Goal: Task Accomplishment & Management: Complete application form

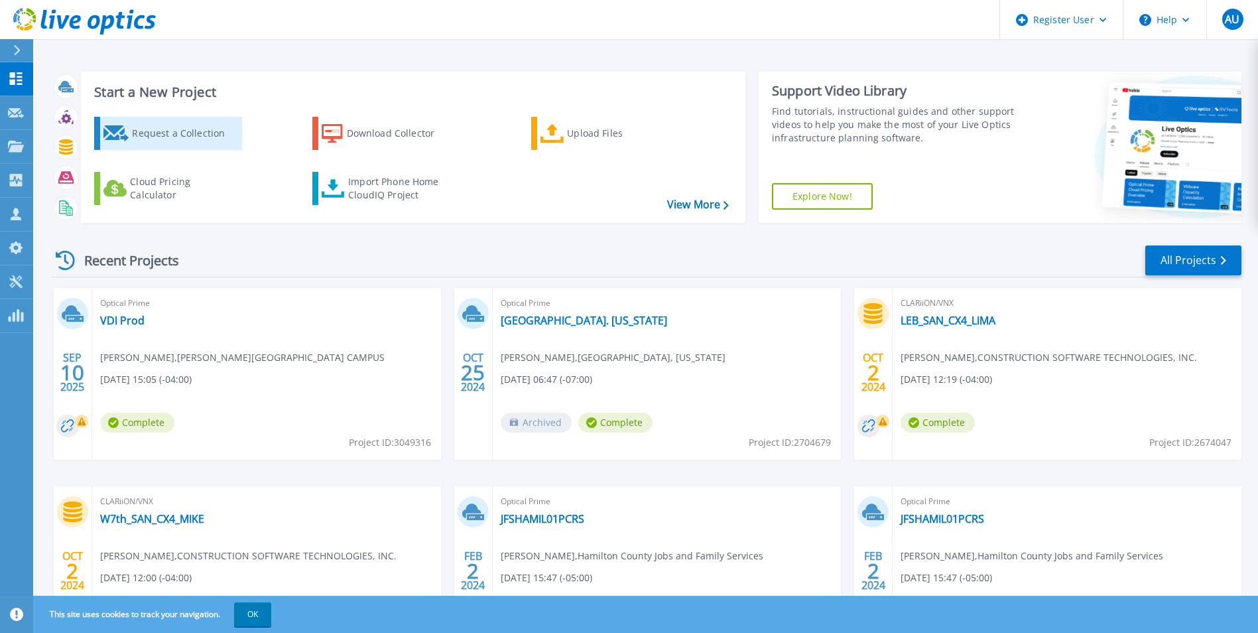
click at [182, 134] on div "Request a Collection" at bounding box center [185, 133] width 106 height 27
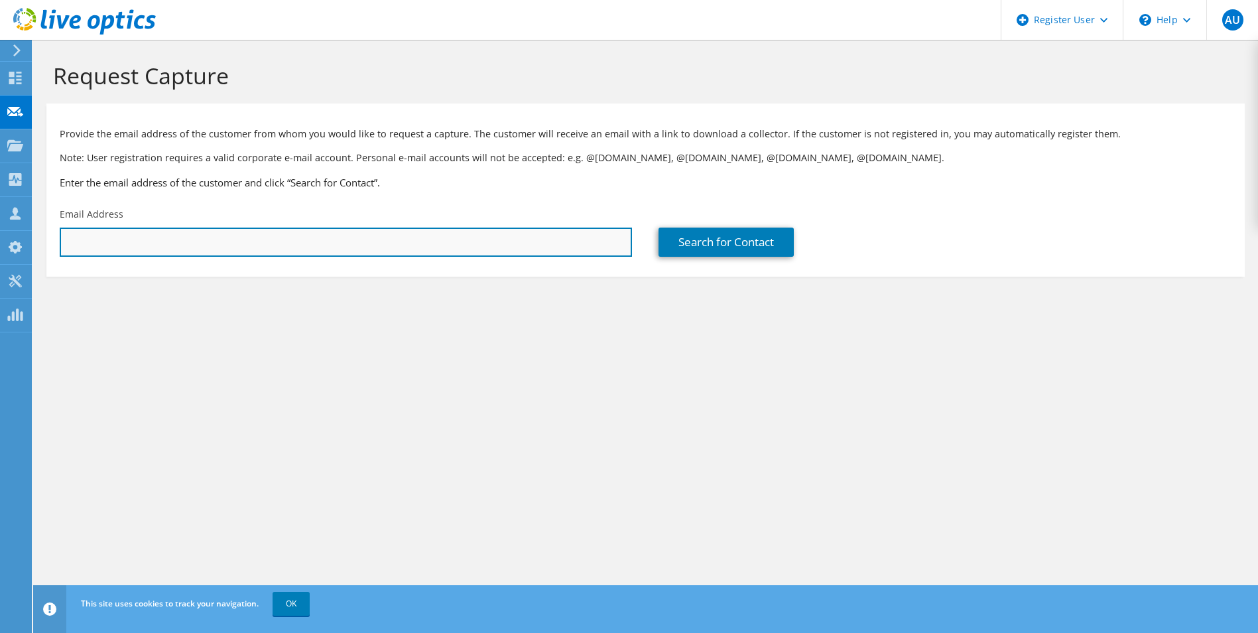
click at [501, 238] on input "text" at bounding box center [346, 241] width 572 height 29
click at [100, 239] on input "text" at bounding box center [346, 241] width 572 height 29
paste input "alan.rees@cengage.com"
type input "alan.rees@cengage.com"
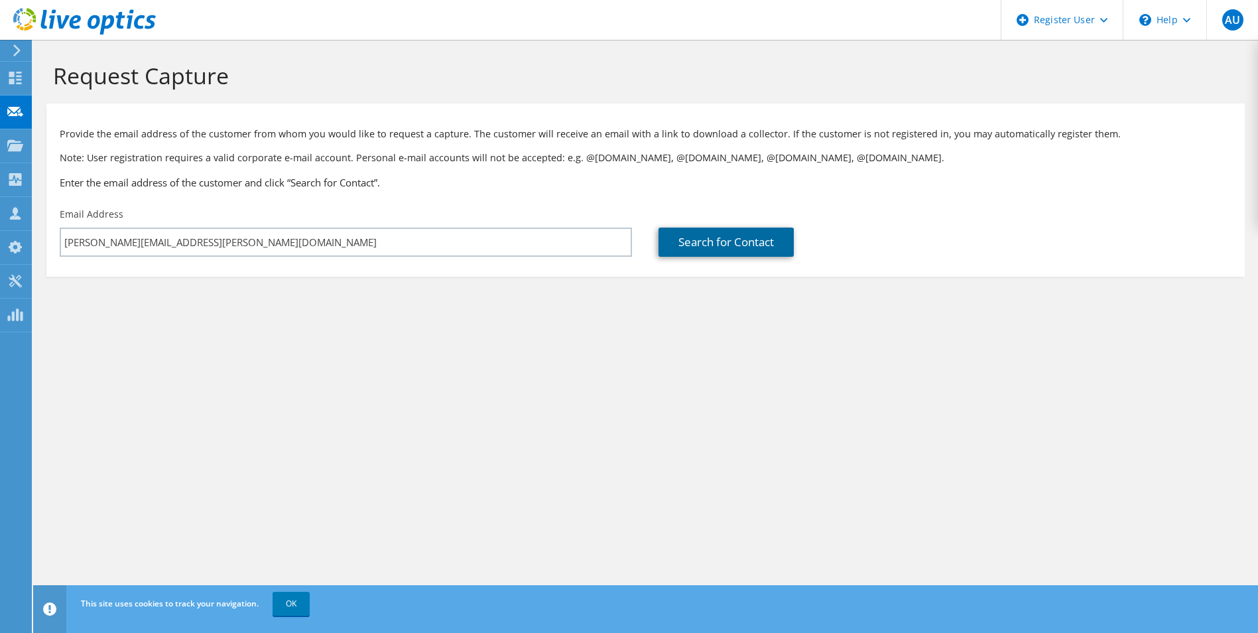
click at [733, 245] on link "Search for Contact" at bounding box center [725, 241] width 135 height 29
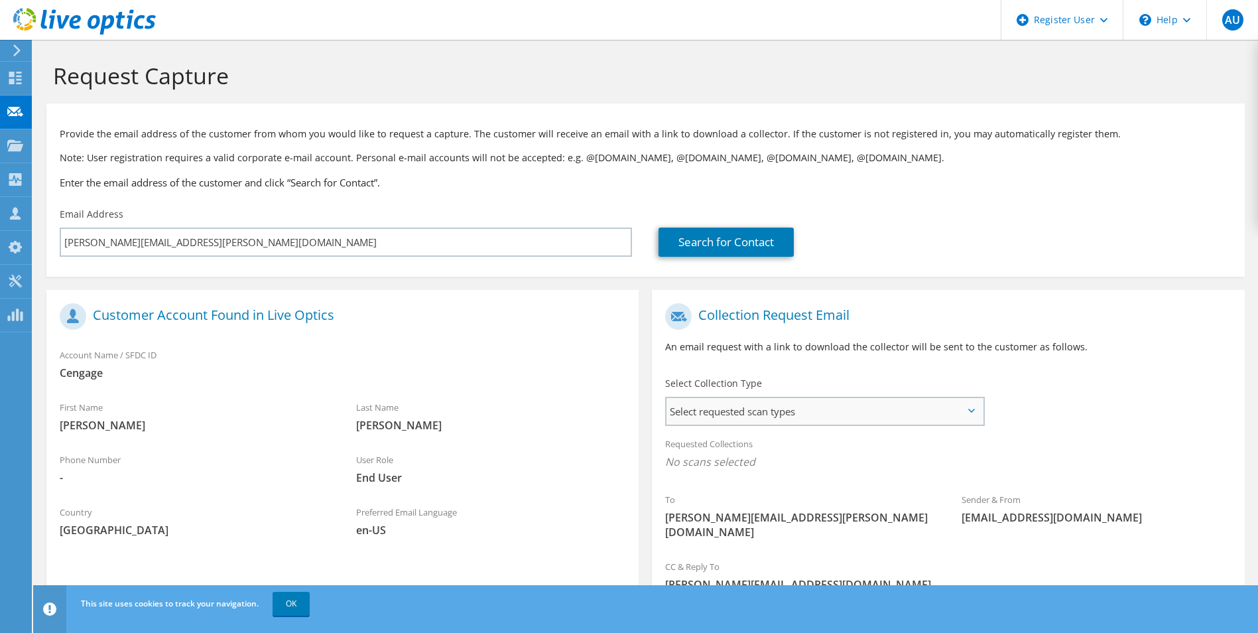
click at [782, 401] on span "Select requested scan types" at bounding box center [824, 411] width 316 height 27
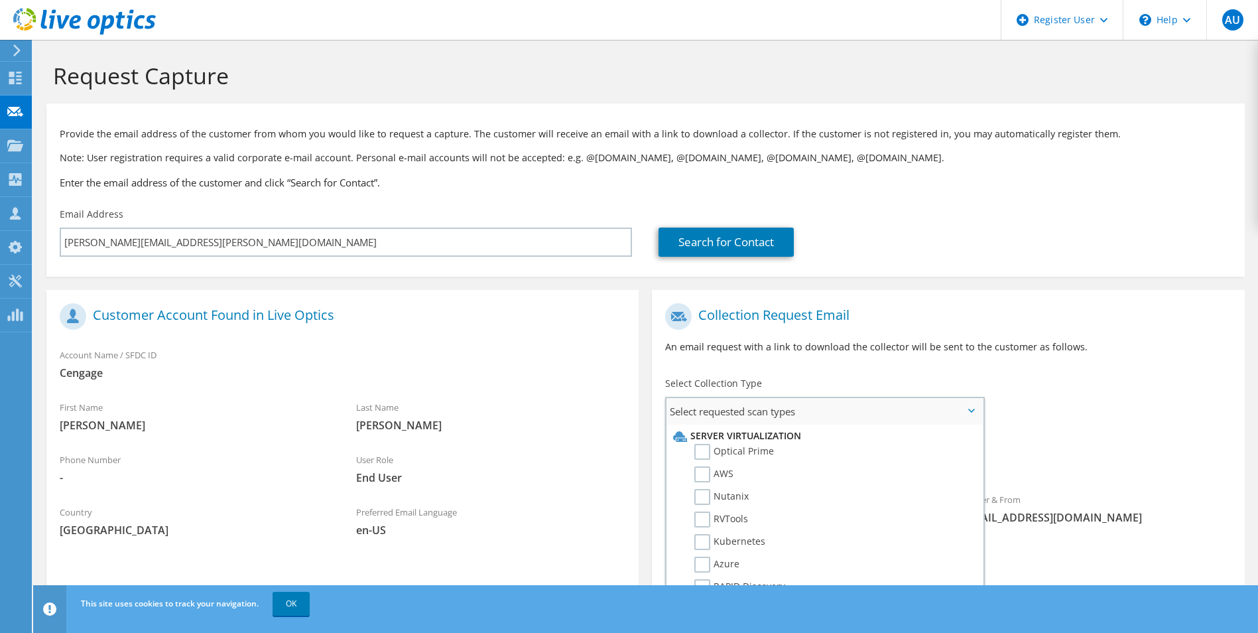
click at [794, 446] on li "Optical Prime" at bounding box center [823, 455] width 306 height 23
click at [768, 448] on label "Optical Prime" at bounding box center [734, 452] width 80 height 16
click at [0, 0] on input "Optical Prime" at bounding box center [0, 0] width 0 height 0
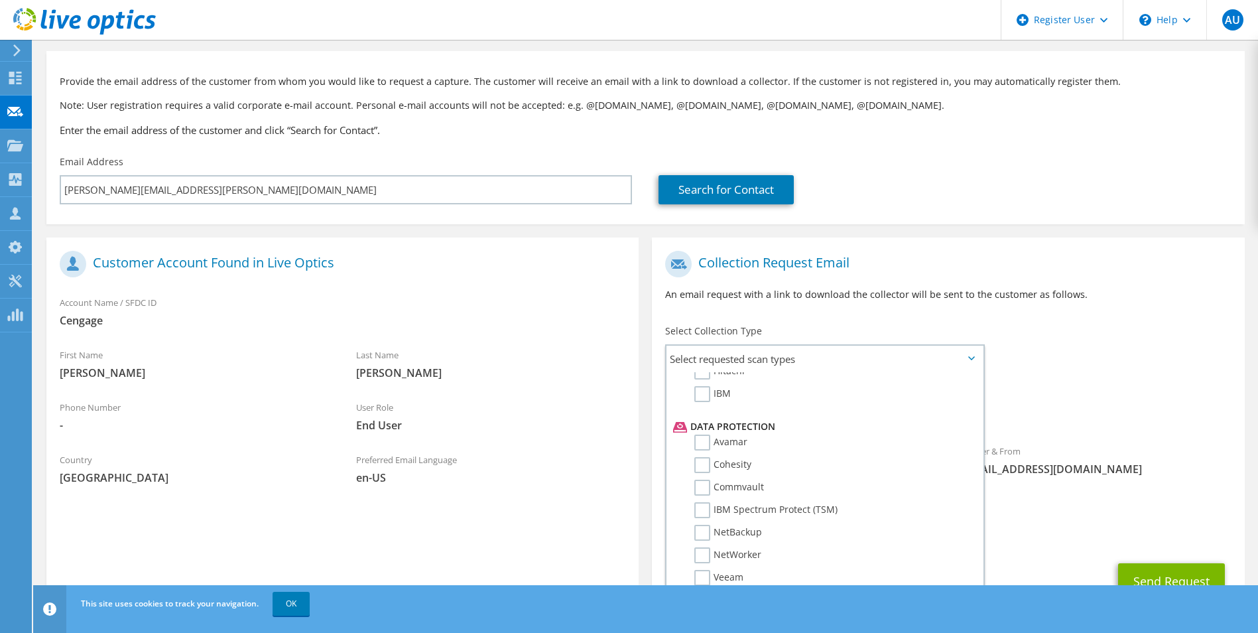
scroll to position [97, 0]
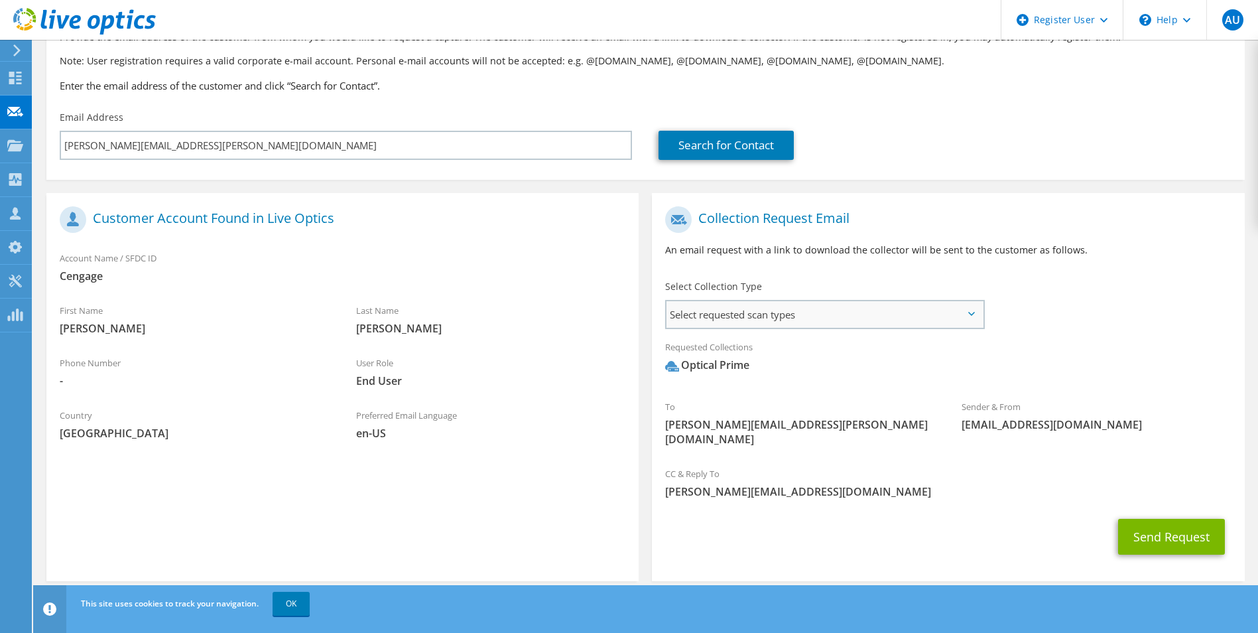
click at [946, 306] on span "Select requested scan types" at bounding box center [824, 314] width 316 height 27
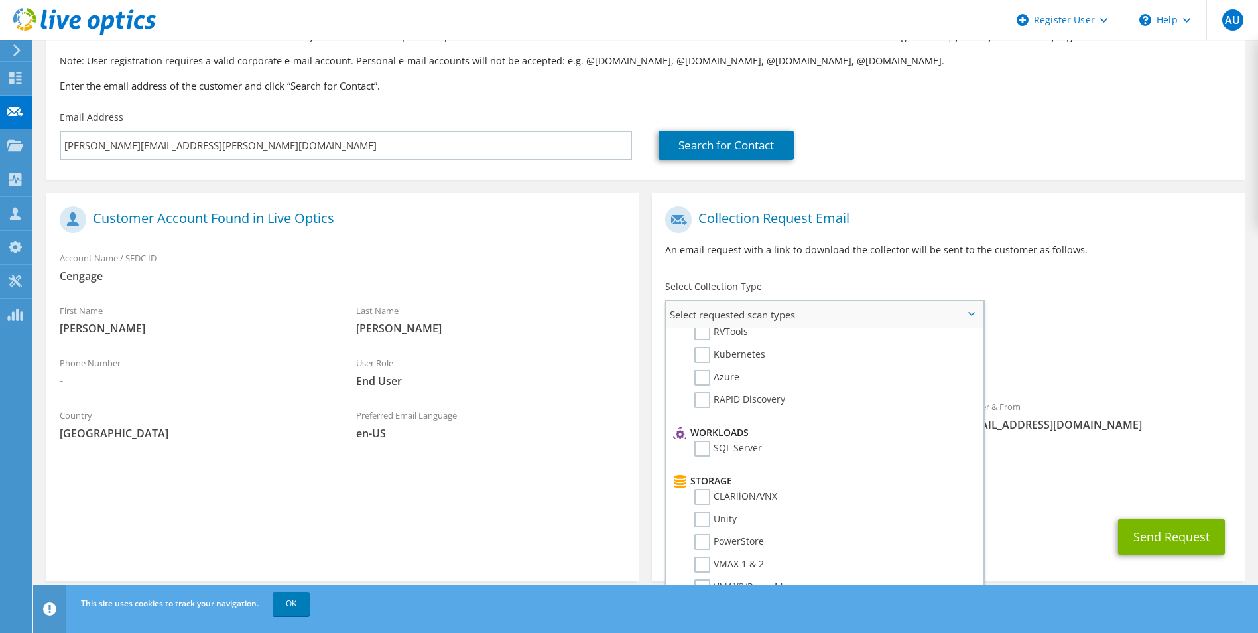
scroll to position [0, 0]
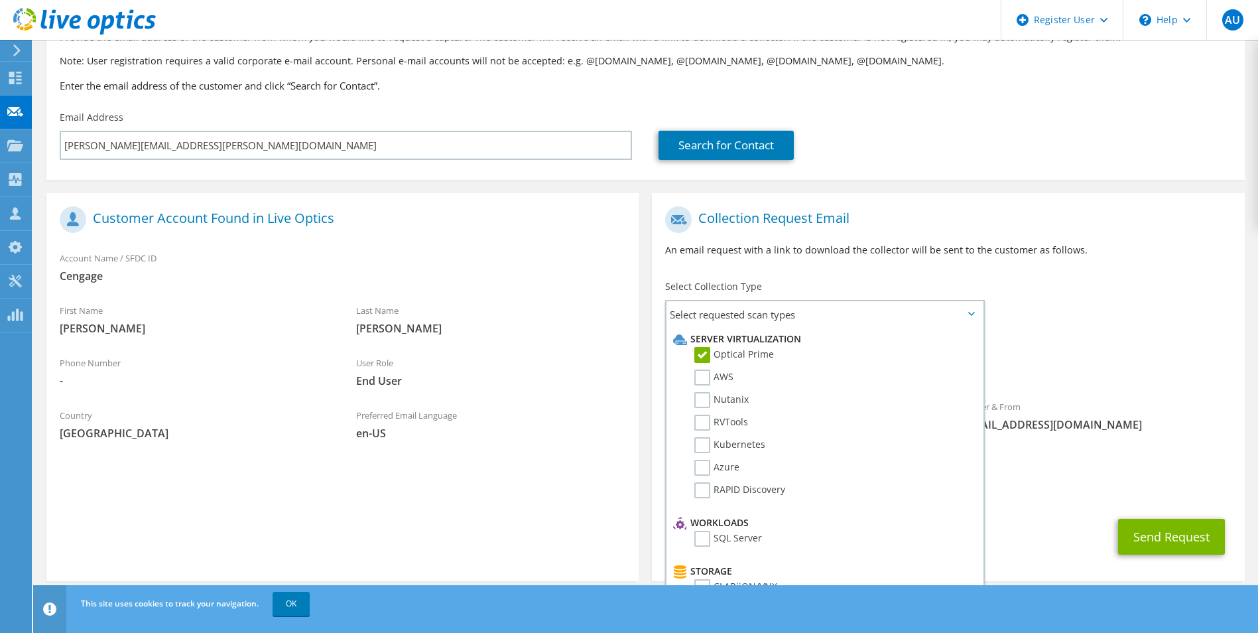
click at [1031, 343] on div "Requested Collections No scans selected Optical Prime" at bounding box center [948, 359] width 592 height 53
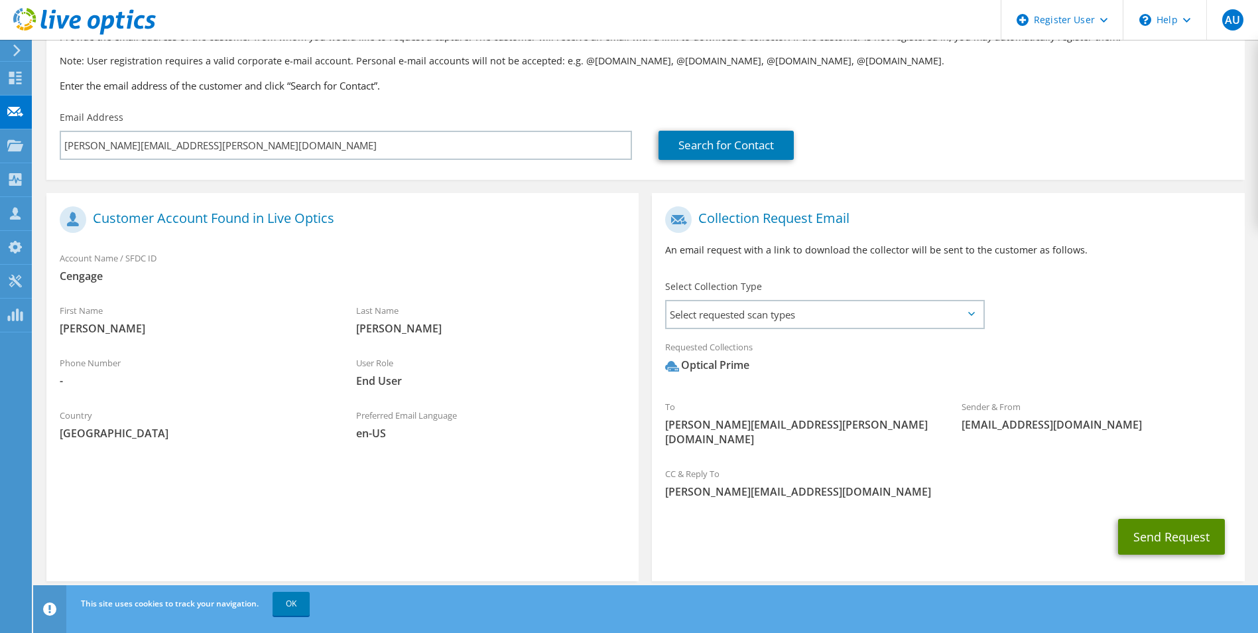
click at [1150, 519] on button "Send Request" at bounding box center [1171, 537] width 107 height 36
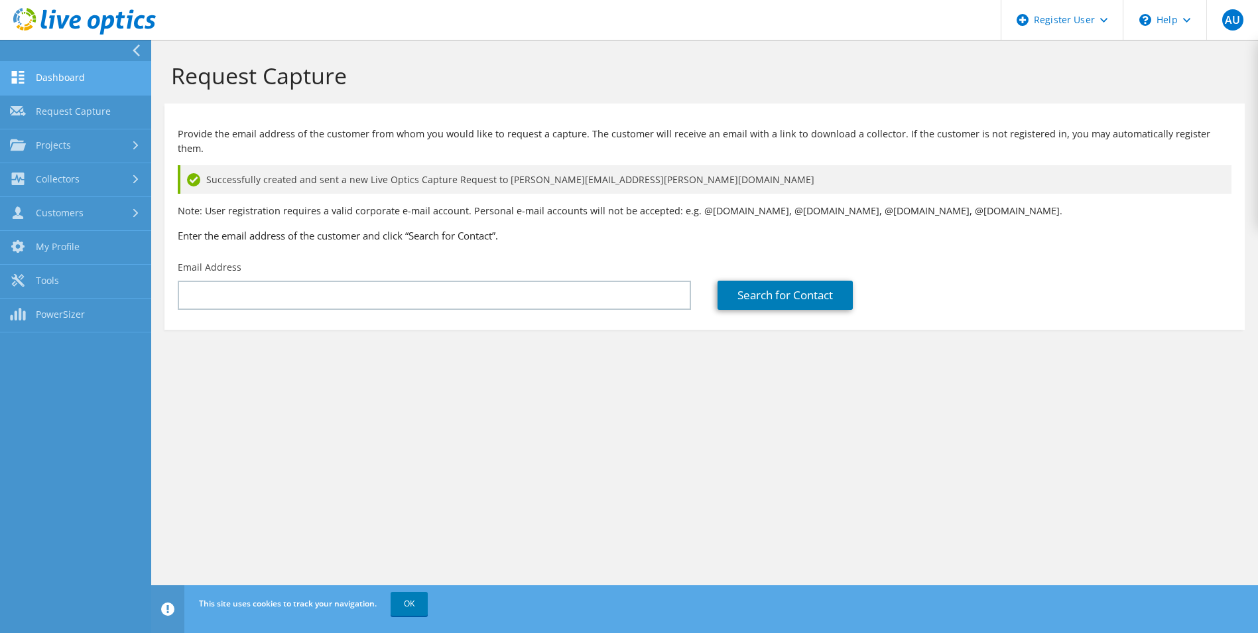
click at [50, 82] on link "Dashboard" at bounding box center [75, 79] width 151 height 34
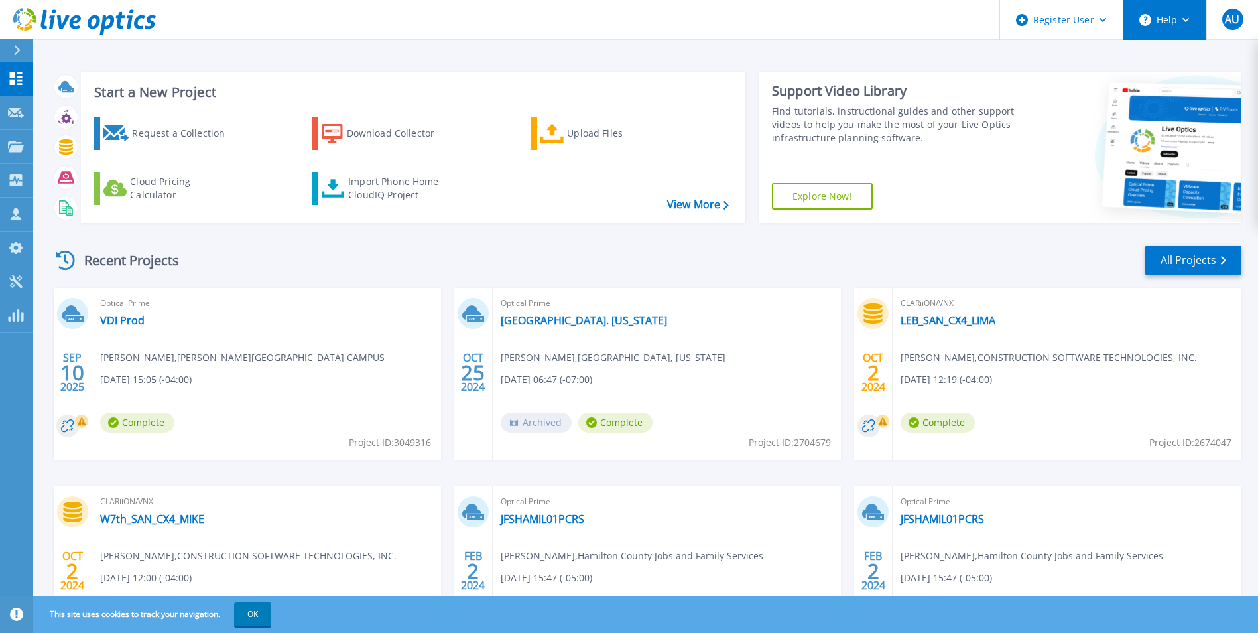
click at [1160, 17] on button "Help" at bounding box center [1164, 20] width 83 height 40
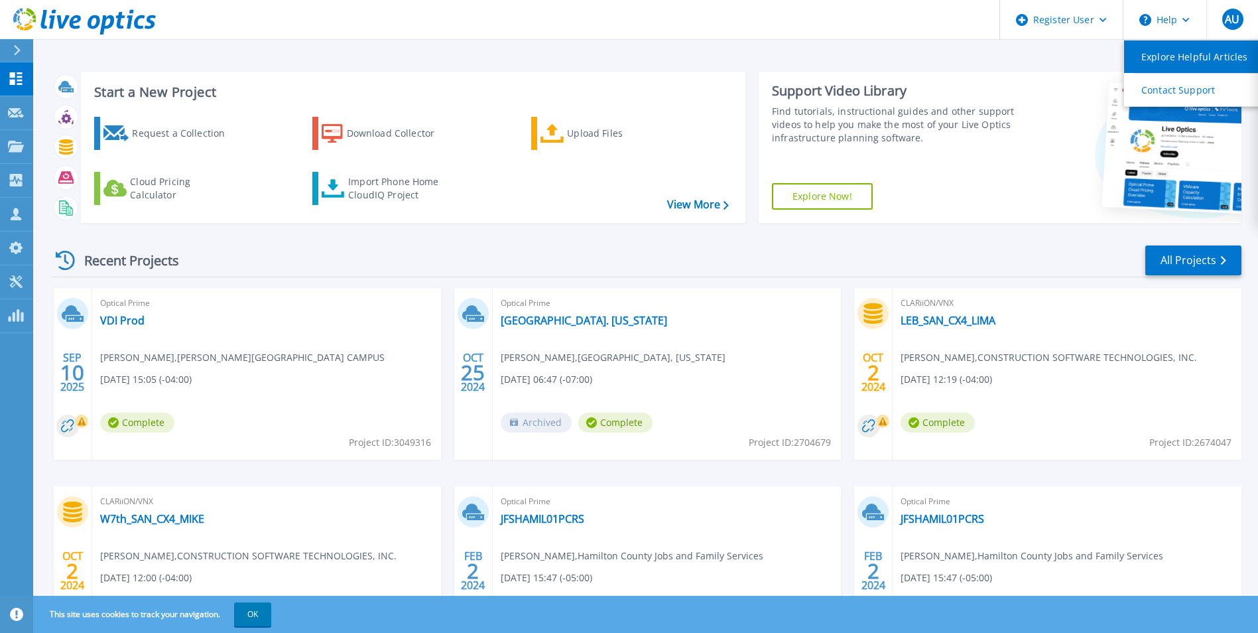
click at [1179, 49] on link "Explore Helpful Articles" at bounding box center [1198, 56] width 148 height 32
